Goal: Task Accomplishment & Management: Manage account settings

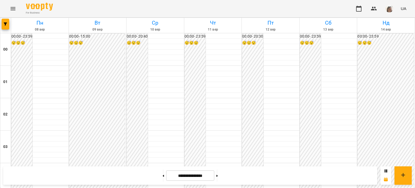
scroll to position [516, 0]
click at [11, 8] on icon "Menu" at bounding box center [13, 8] width 6 height 6
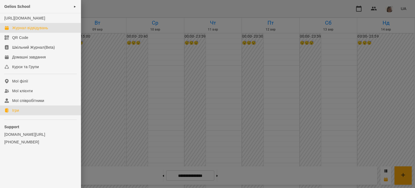
click at [22, 115] on link "Ігри" at bounding box center [40, 110] width 81 height 10
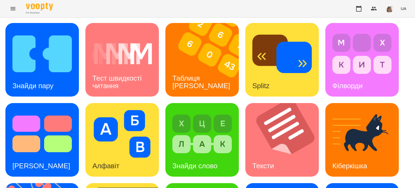
scroll to position [7, 0]
click at [39, 65] on img at bounding box center [41, 54] width 59 height 48
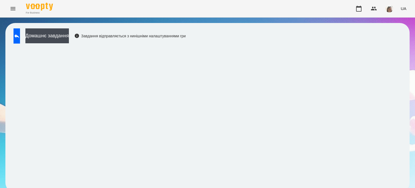
scroll to position [4, 0]
click at [19, 33] on icon at bounding box center [17, 36] width 6 height 6
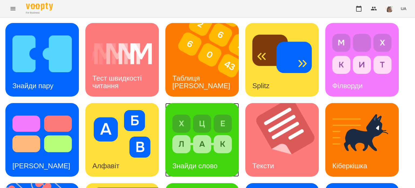
drag, startPoint x: 201, startPoint y: 132, endPoint x: 191, endPoint y: 131, distance: 9.9
click at [191, 131] on img at bounding box center [201, 134] width 59 height 48
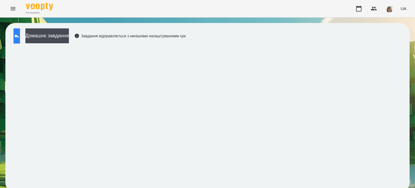
click at [20, 35] on icon at bounding box center [17, 36] width 6 height 6
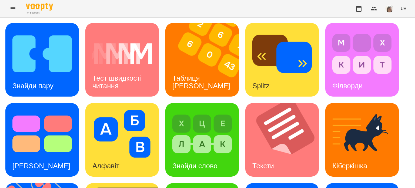
click at [14, 9] on icon "Menu" at bounding box center [13, 8] width 6 height 6
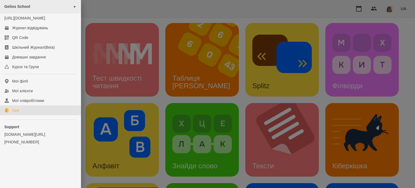
click at [19, 6] on span "Gelios School" at bounding box center [17, 6] width 26 height 4
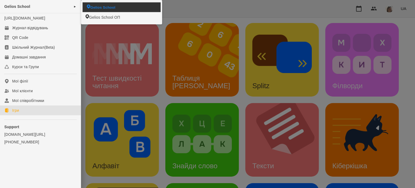
click at [99, 5] on span "Gelios School" at bounding box center [102, 7] width 25 height 5
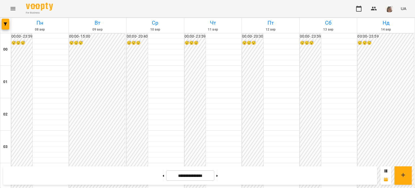
scroll to position [588, 0]
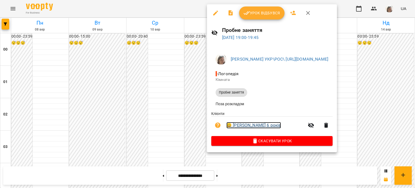
click at [253, 127] on link "😀 [PERSON_NAME] 6 років" at bounding box center [254, 125] width 55 height 6
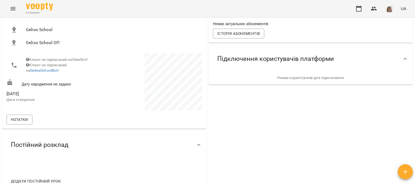
scroll to position [61, 0]
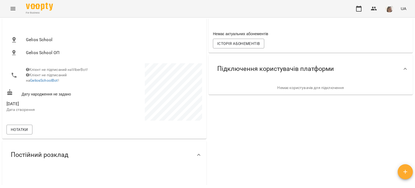
click at [11, 8] on icon "Menu" at bounding box center [13, 8] width 6 height 6
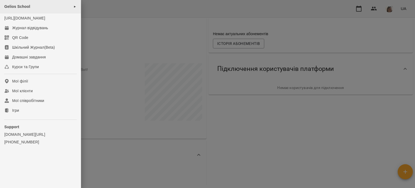
click at [30, 5] on span "Gelios School" at bounding box center [17, 6] width 26 height 4
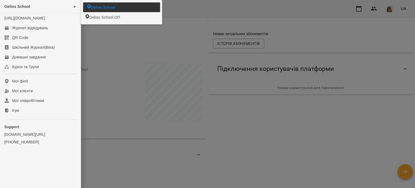
click at [107, 11] on li "Gelios School" at bounding box center [121, 6] width 77 height 9
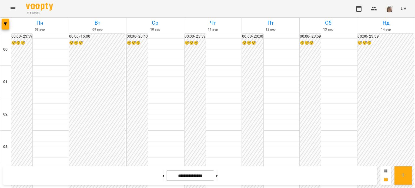
scroll to position [570, 0]
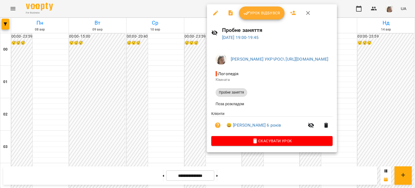
click at [254, 11] on span "Урок відбувся" at bounding box center [262, 13] width 37 height 6
